Goal: Information Seeking & Learning: Learn about a topic

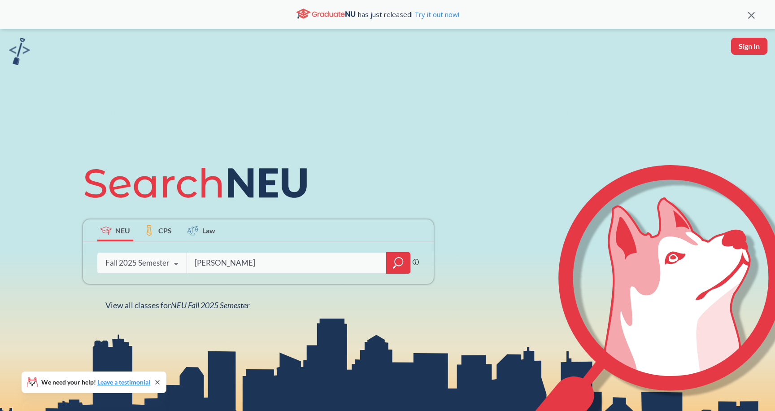
type input "[PERSON_NAME]"
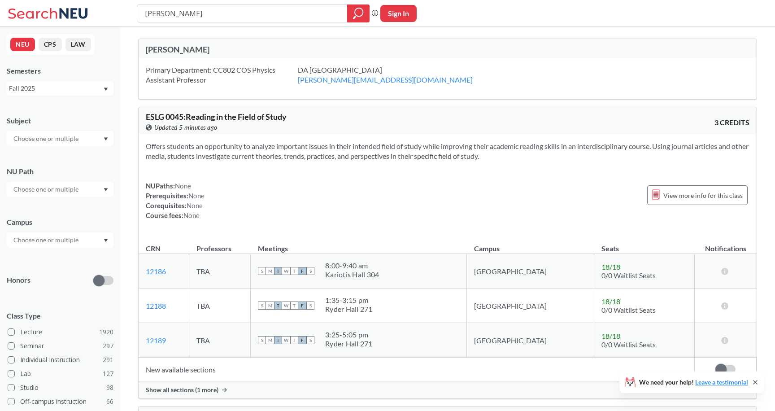
drag, startPoint x: 185, startPoint y: 14, endPoint x: 117, endPoint y: 8, distance: 68.0
click at [117, 8] on div "[PERSON_NAME] Phrase search guarantees the exact search appears in the results.…" at bounding box center [387, 13] width 775 height 27
type input "QFT1"
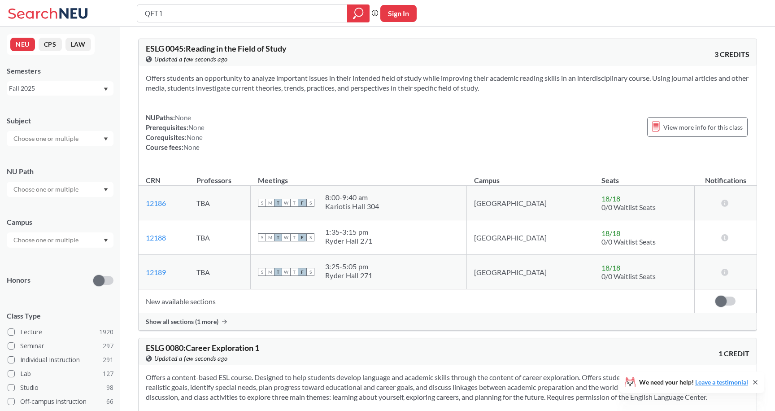
drag, startPoint x: 173, startPoint y: 13, endPoint x: 118, endPoint y: 13, distance: 54.2
click at [118, 13] on div "QFT1 Phrase search guarantees the exact search appears in the results. Ex. If y…" at bounding box center [387, 13] width 775 height 27
type input "Quantum field theory"
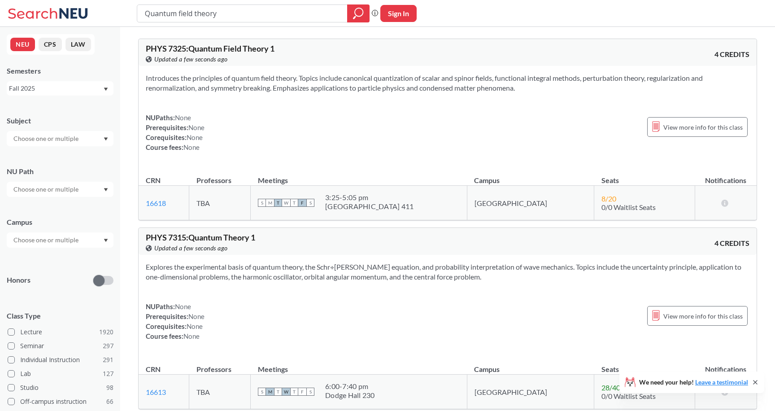
click at [355, 206] on div "[GEOGRAPHIC_DATA] 411" at bounding box center [369, 206] width 88 height 9
drag, startPoint x: 355, startPoint y: 206, endPoint x: 421, endPoint y: 206, distance: 65.9
click at [421, 206] on div "S M T W T F S 3:25 - 5:05 pm [GEOGRAPHIC_DATA] 411" at bounding box center [358, 203] width 201 height 20
copy div "3:25 - 5:05 pm"
